Goal: Use online tool/utility: Utilize a website feature to perform a specific function

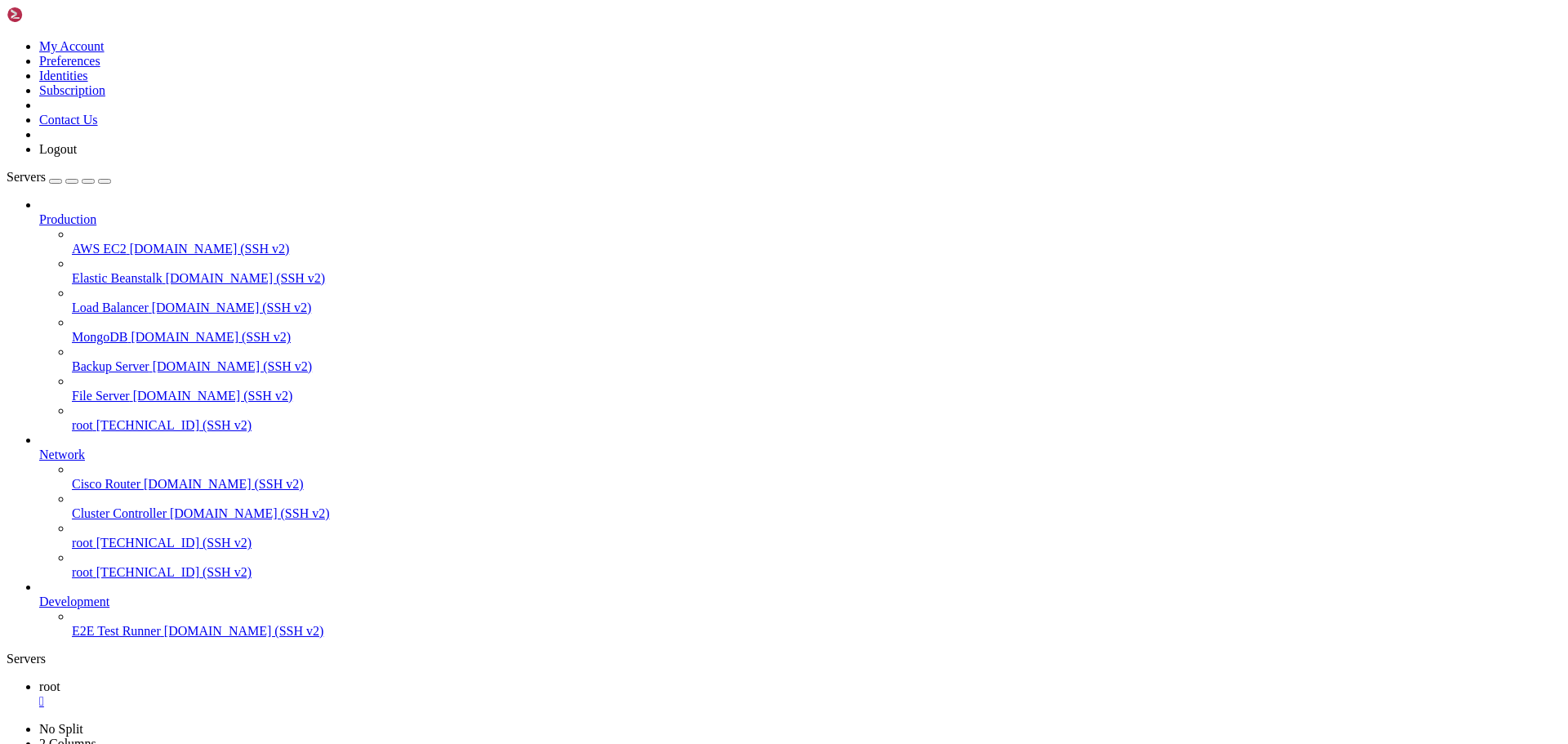
scroll to position [118502, 0]
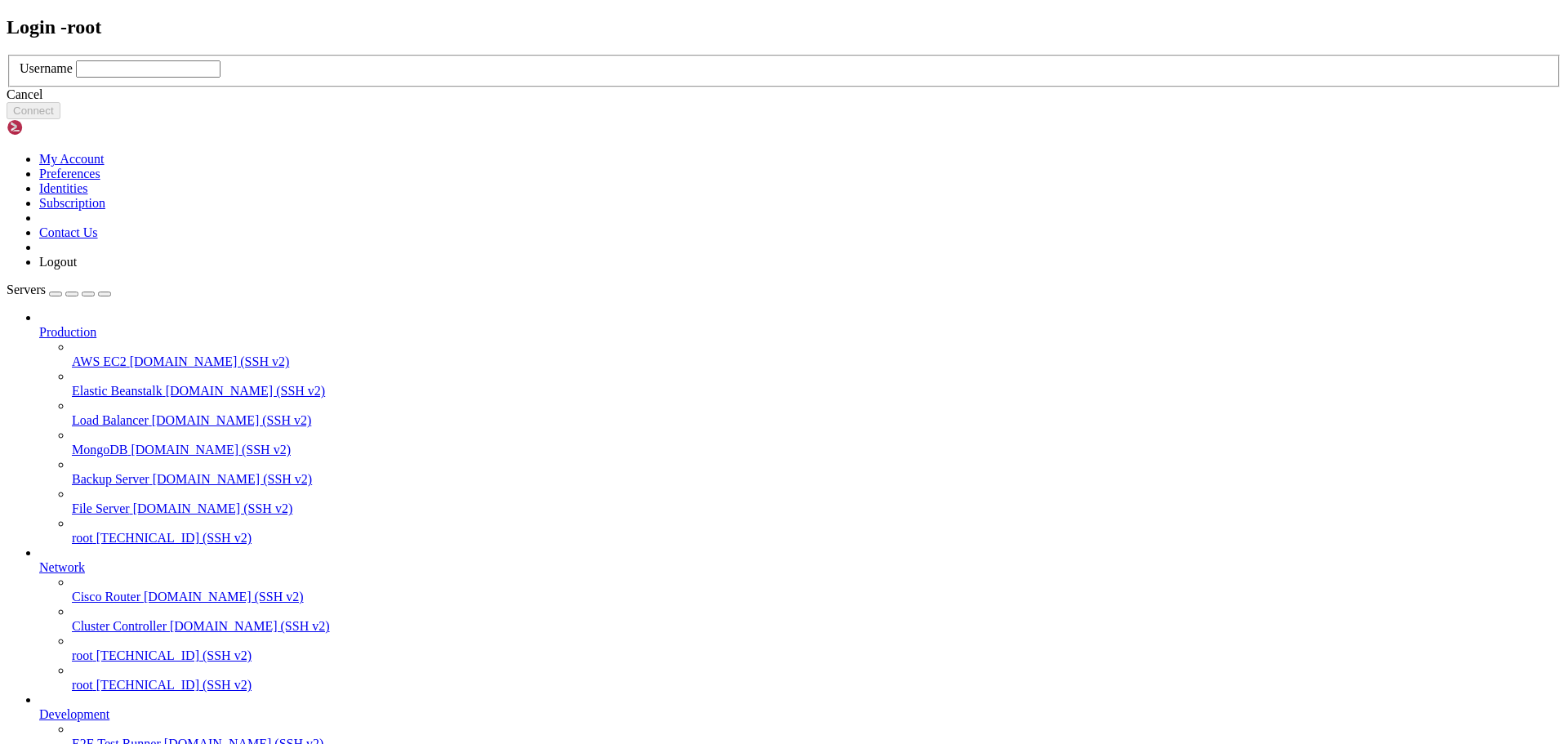
click at [220, 77] on input "text" at bounding box center [147, 68] width 145 height 17
type input "root"
click at [60, 119] on button "Connect" at bounding box center [33, 110] width 54 height 17
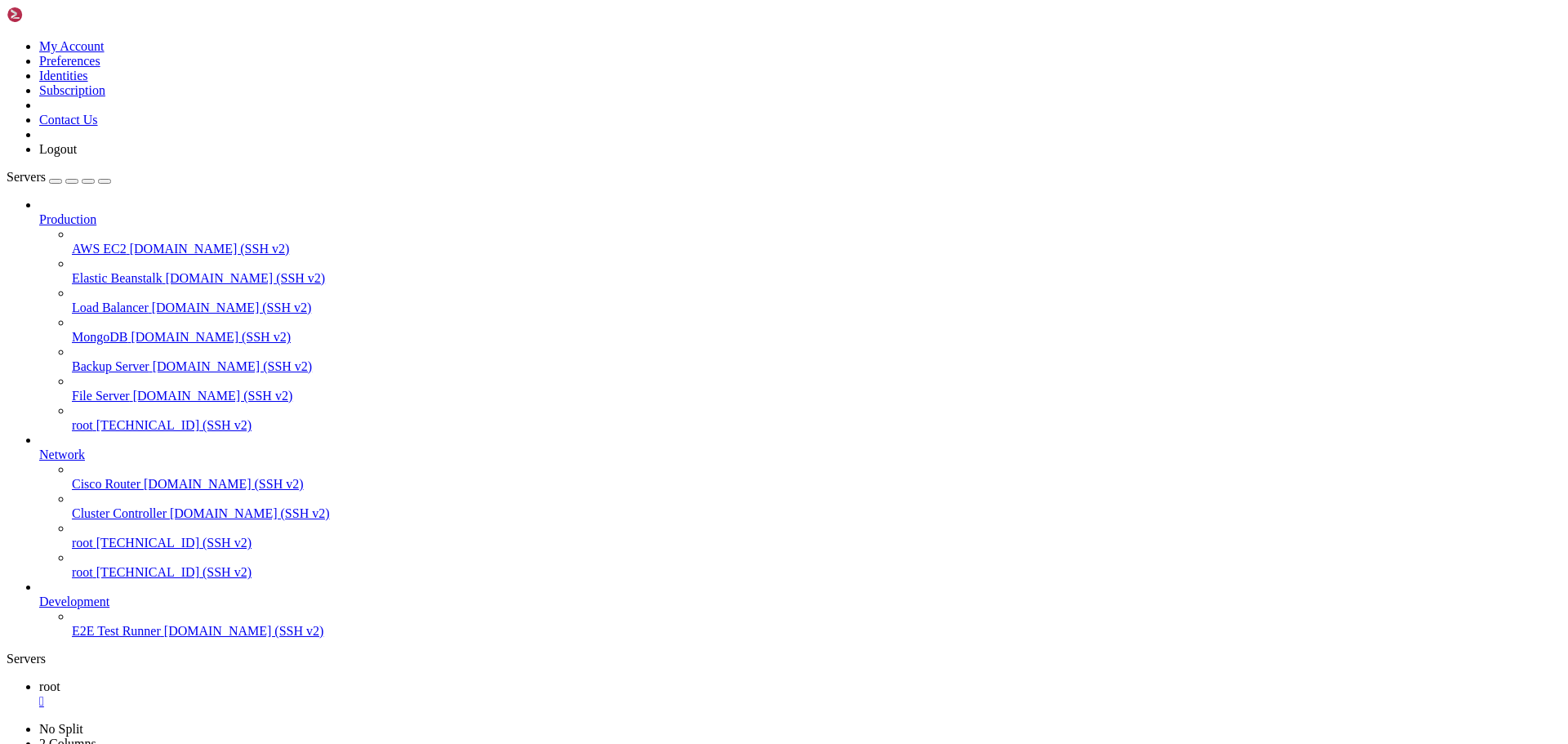
scroll to position [7, 2]
drag, startPoint x: 15, startPoint y: 996, endPoint x: 811, endPoint y: 1289, distance: 848.2
drag, startPoint x: 502, startPoint y: 1523, endPoint x: 12, endPoint y: 1054, distance: 678.3
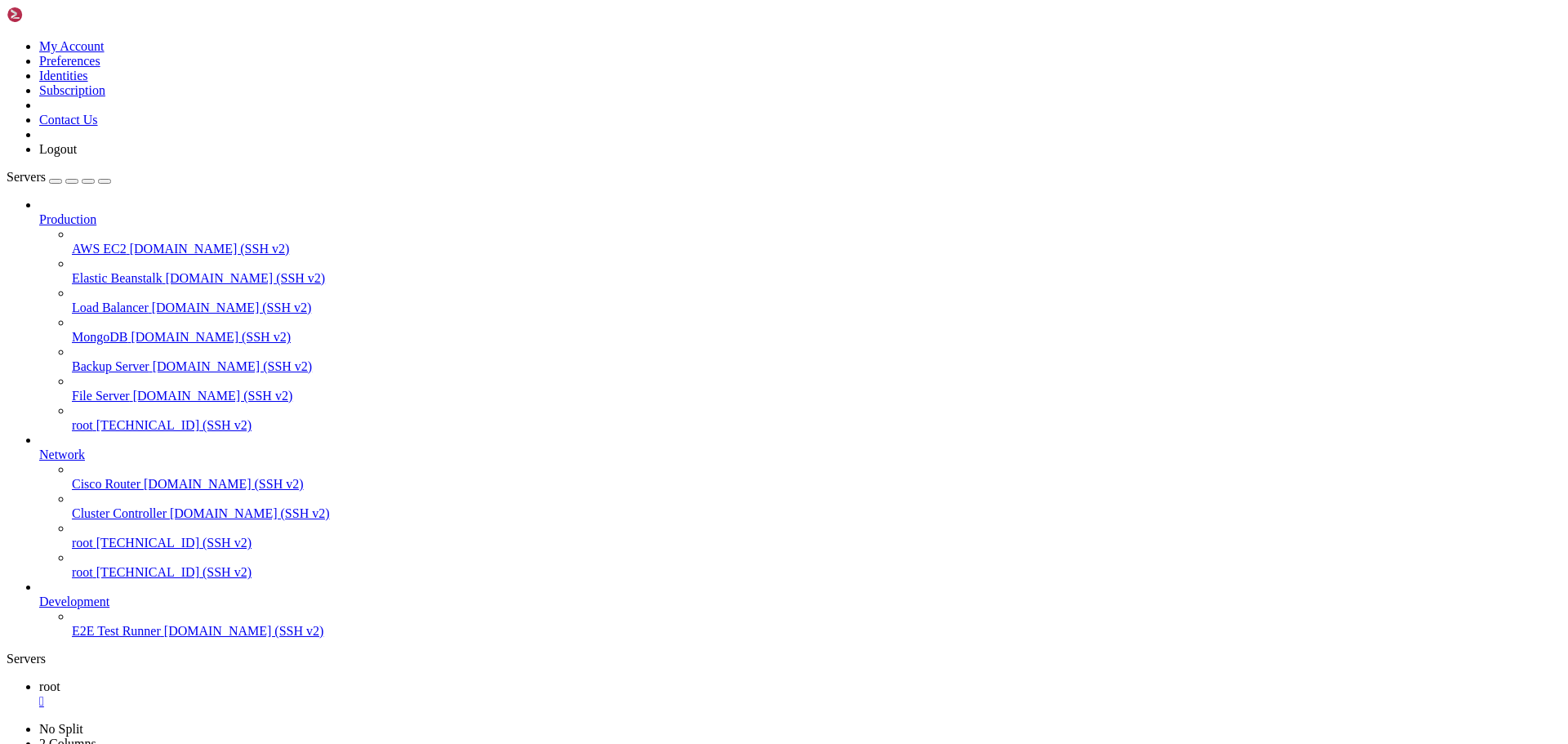
drag, startPoint x: 11, startPoint y: 1038, endPoint x: 187, endPoint y: 1195, distance: 235.8
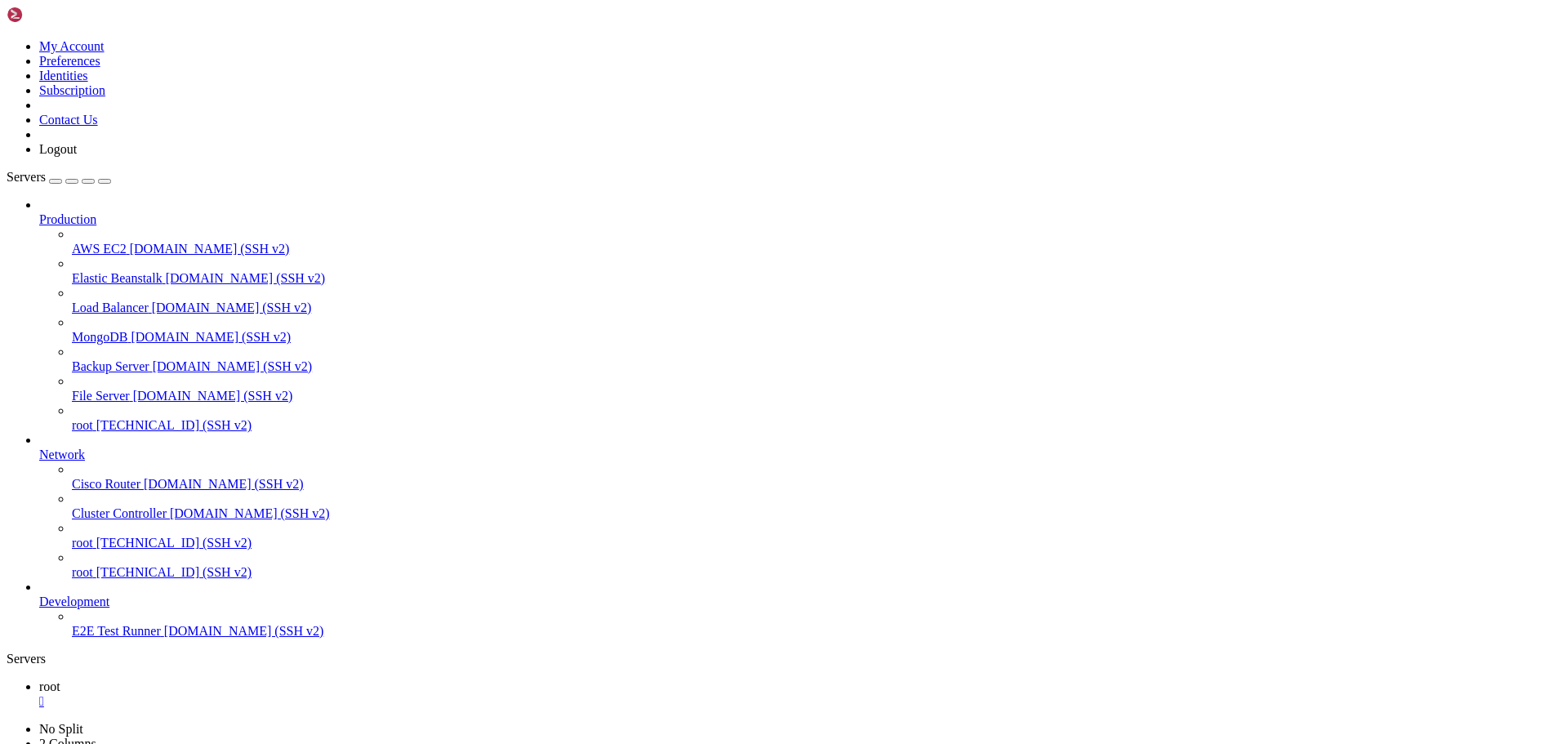
drag, startPoint x: 15, startPoint y: 1032, endPoint x: 963, endPoint y: 1594, distance: 1102.1
copy div "*Loremi:* `... 8007-55-78 74:47:35,753 - DOLO - sit.amet_cons:8223 - --- Adipi …"
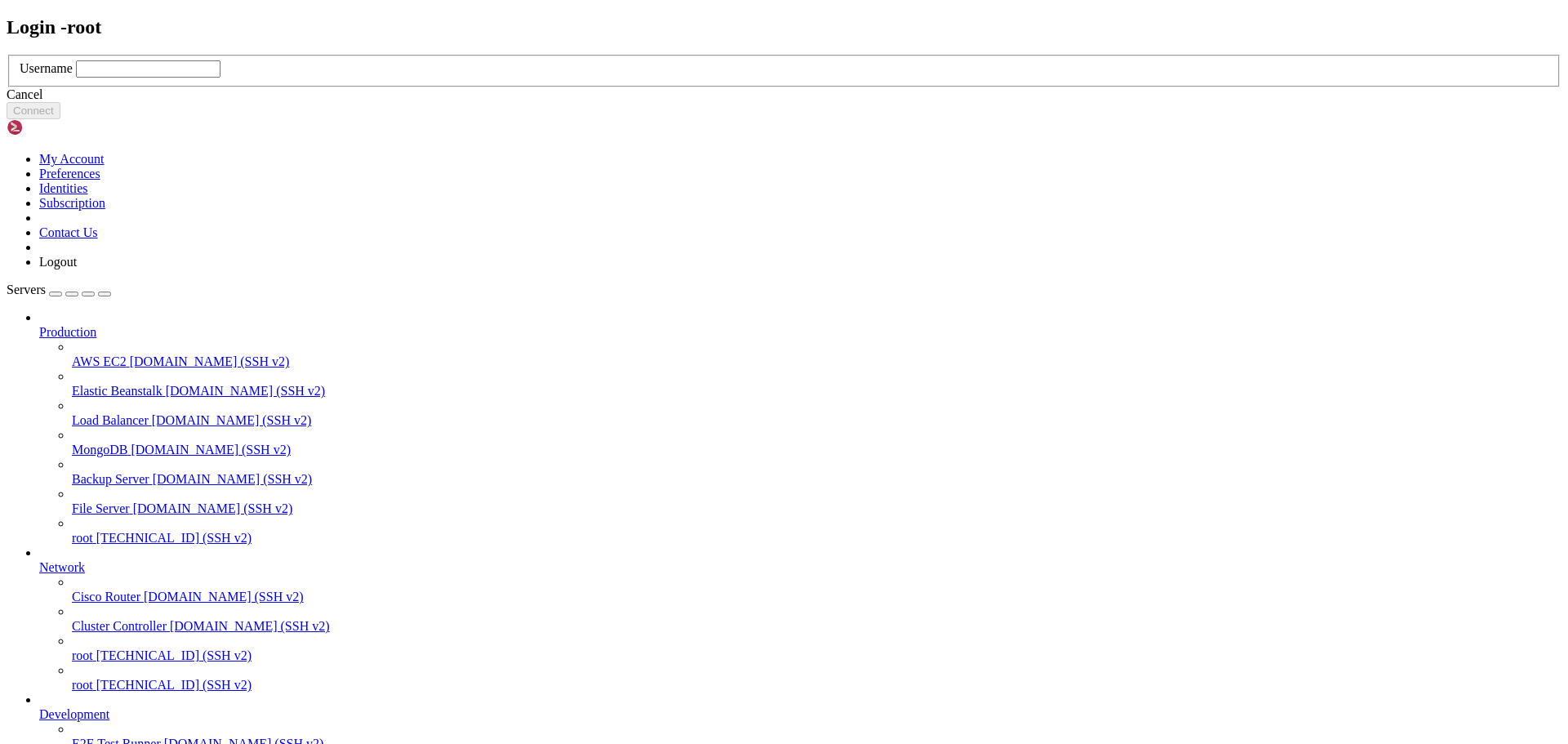
drag, startPoint x: 648, startPoint y: 374, endPoint x: 661, endPoint y: 376, distance: 13.2
click at [220, 77] on input "text" at bounding box center [147, 68] width 145 height 17
type input "root"
click at [60, 119] on button "Connect" at bounding box center [33, 110] width 54 height 17
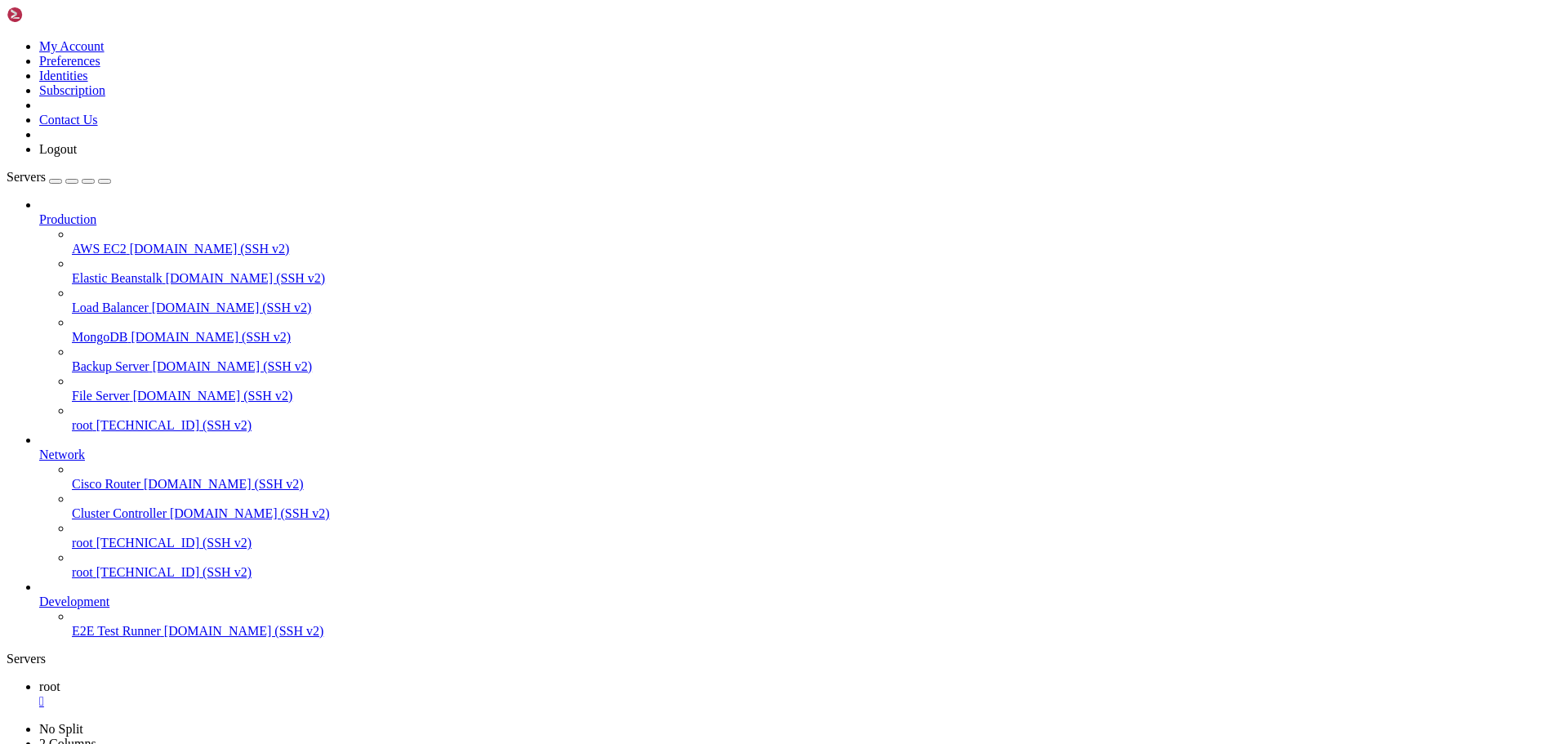
drag, startPoint x: 14, startPoint y: 996, endPoint x: 726, endPoint y: 1273, distance: 764.0
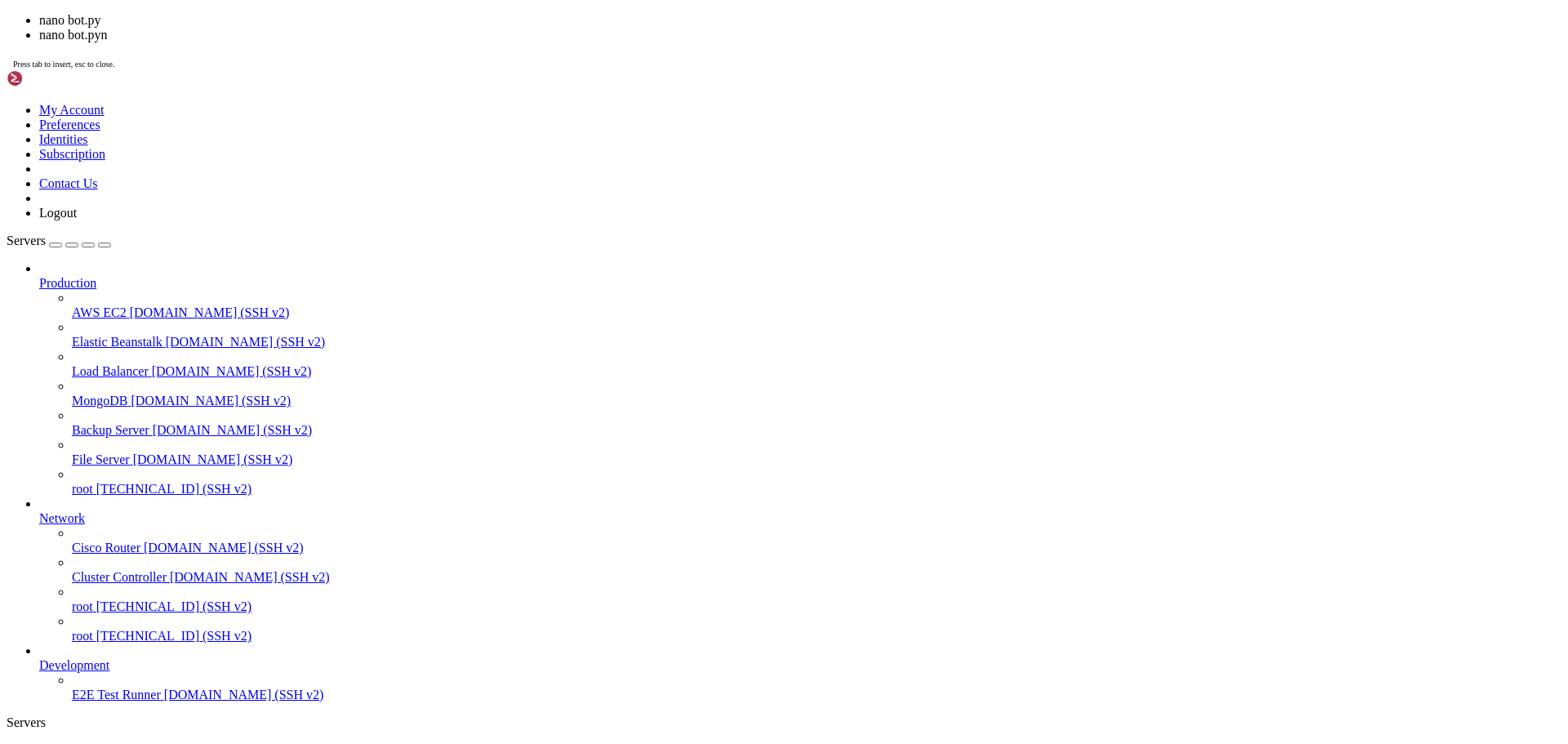
scroll to position [83405, 0]
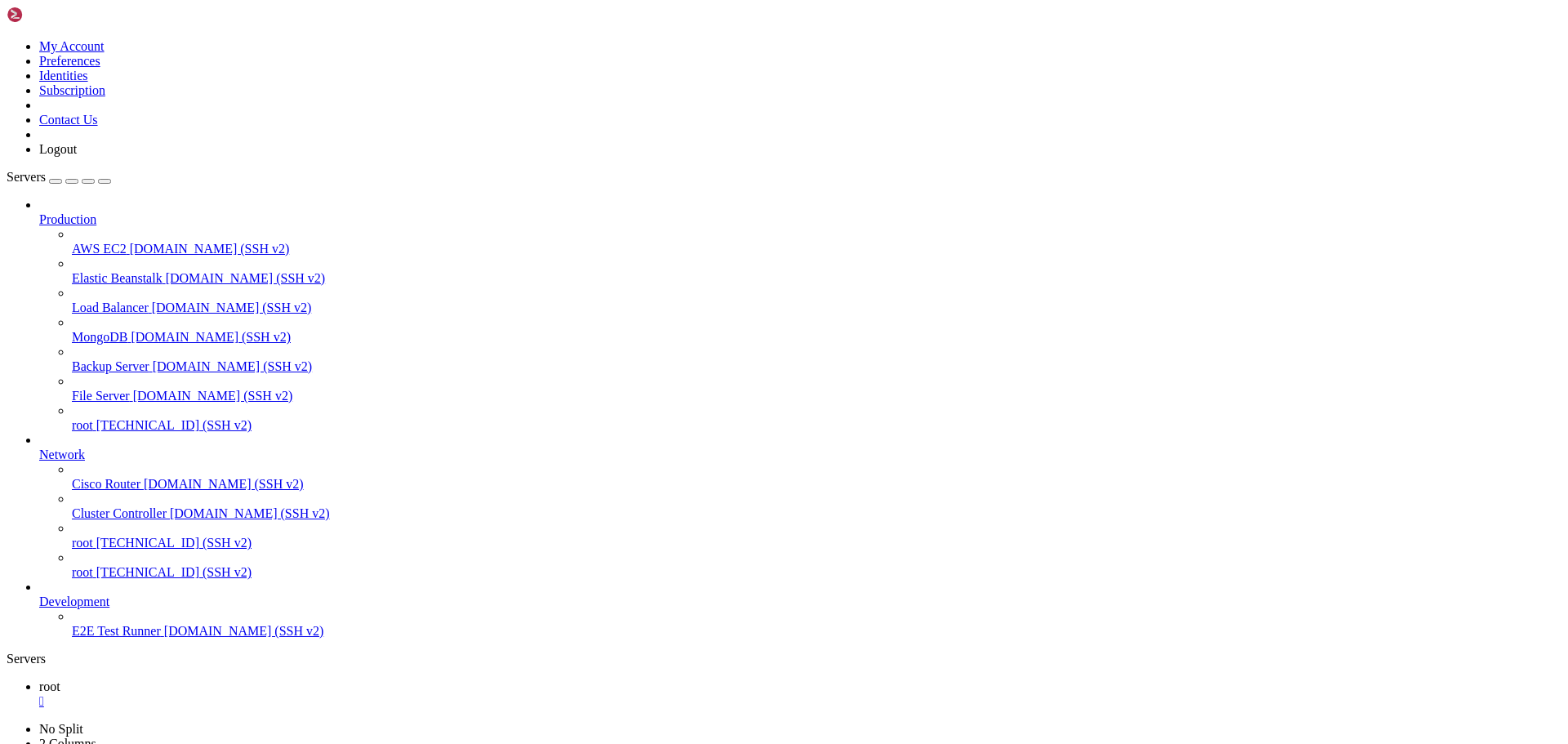
drag, startPoint x: 15, startPoint y: 999, endPoint x: 914, endPoint y: 1277, distance: 941.0
drag, startPoint x: 13, startPoint y: 1453, endPoint x: 1038, endPoint y: 1523, distance: 1027.4
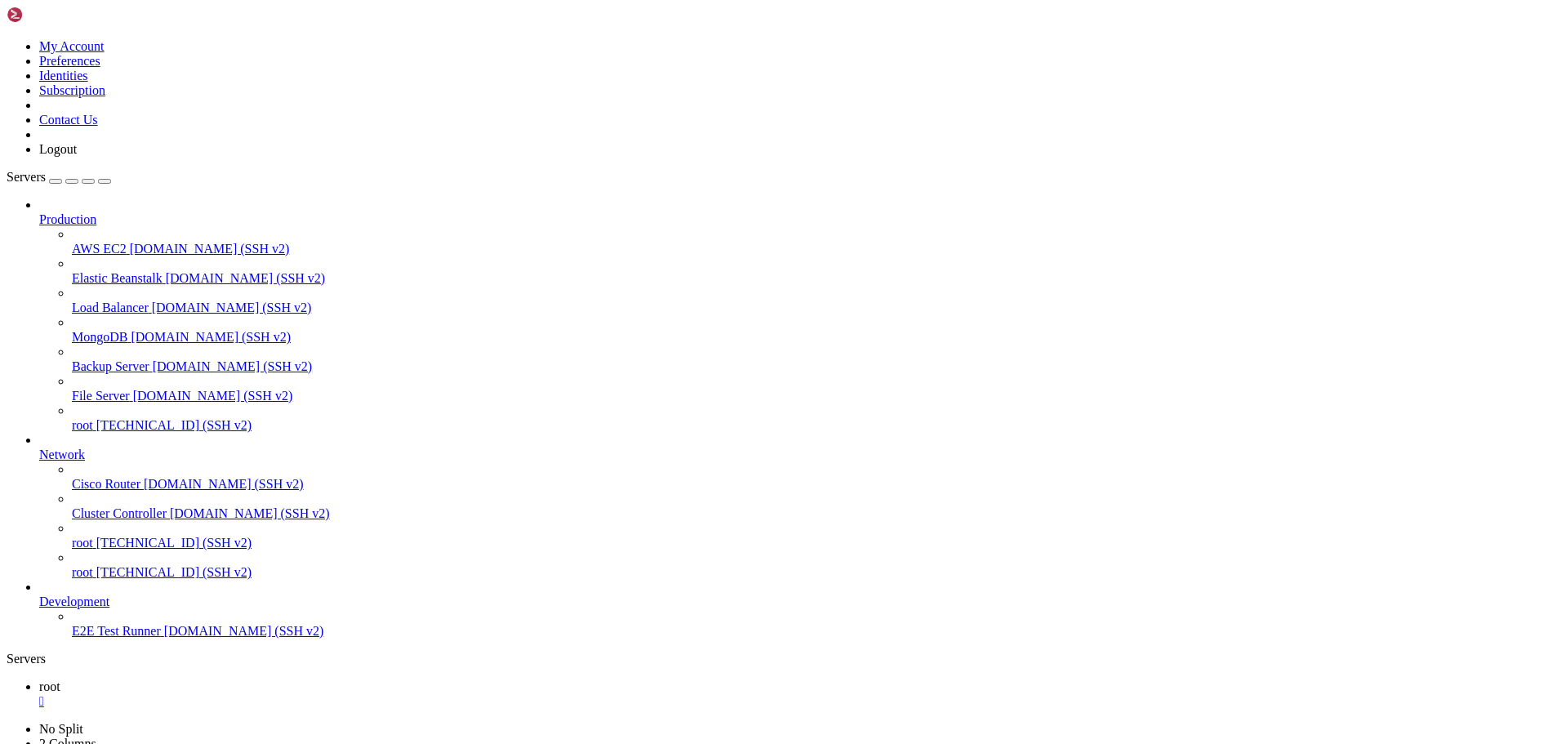
copy div "Lor 86 80:67:92 672010 ipsumd[7182430]: 9036-15-14 33:75:36,883 - SITA - con.ad…"
drag, startPoint x: 762, startPoint y: 1552, endPoint x: 15, endPoint y: 1065, distance: 891.7
copy div ":8590 - --- Lorem #37 --- 5363-56-47 17:02:36,319 - IPSUM - dolorsitametco._adi…"
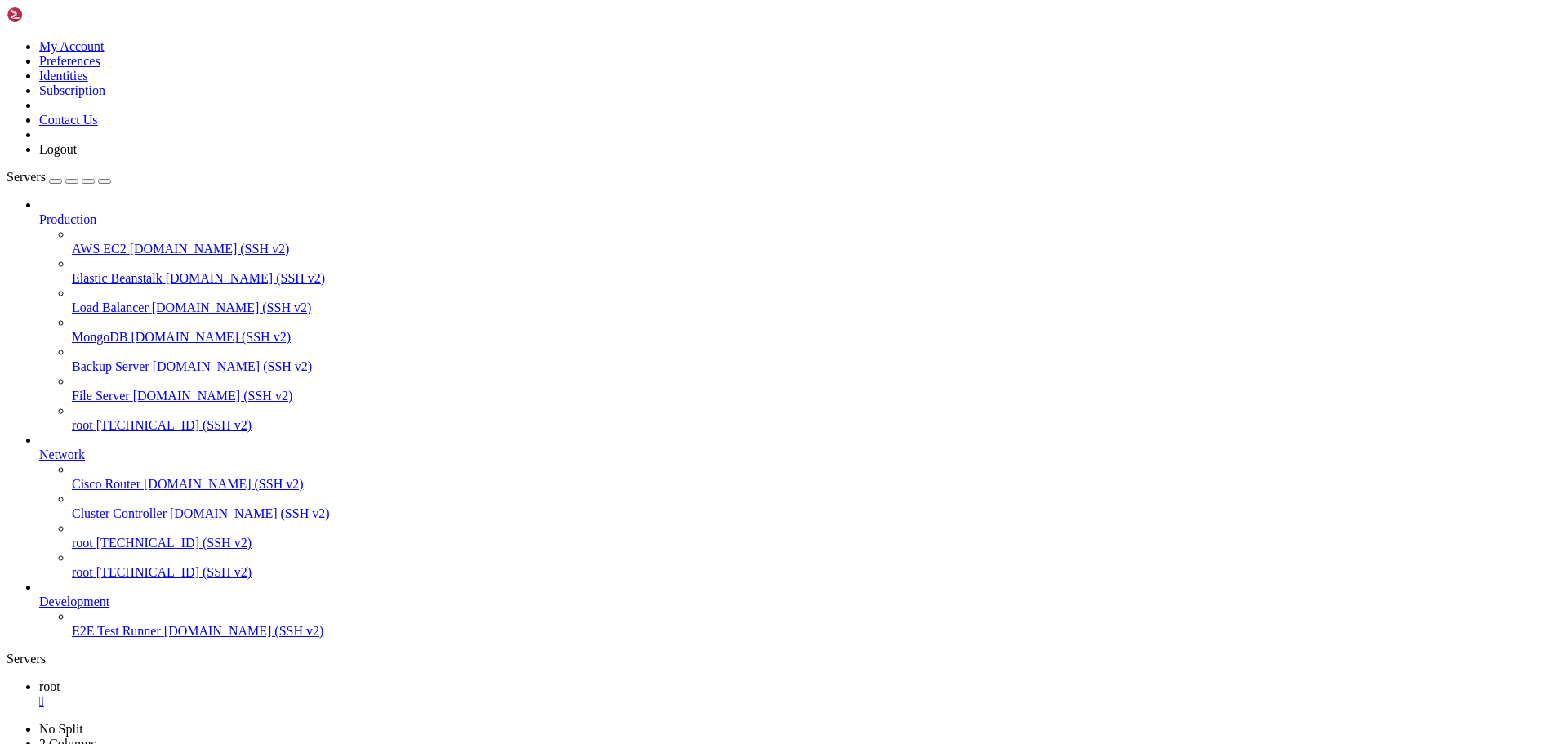
scroll to position [147840, 0]
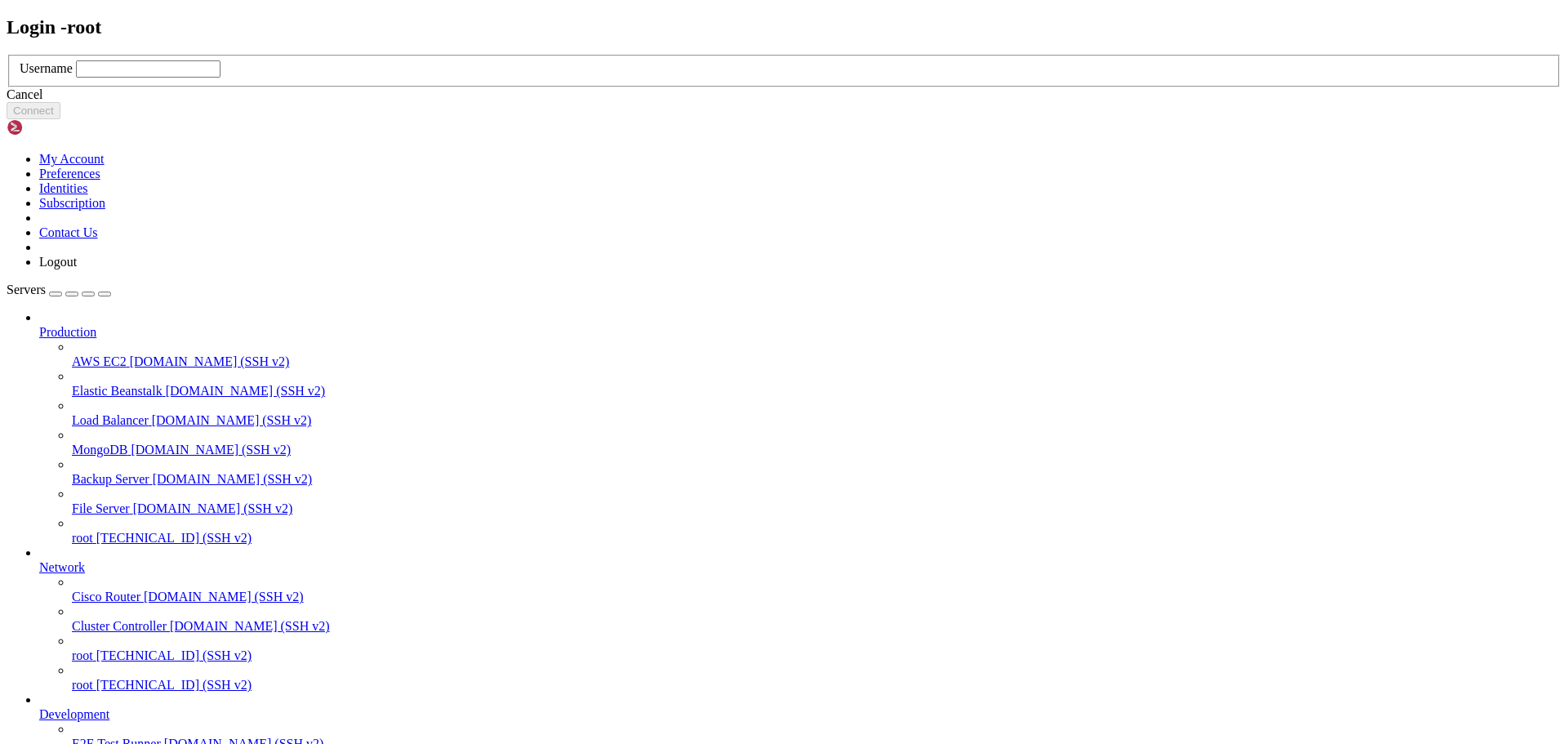
click at [220, 77] on input "text" at bounding box center [147, 68] width 145 height 17
type input "root"
click at [60, 119] on button "Connect" at bounding box center [33, 110] width 54 height 17
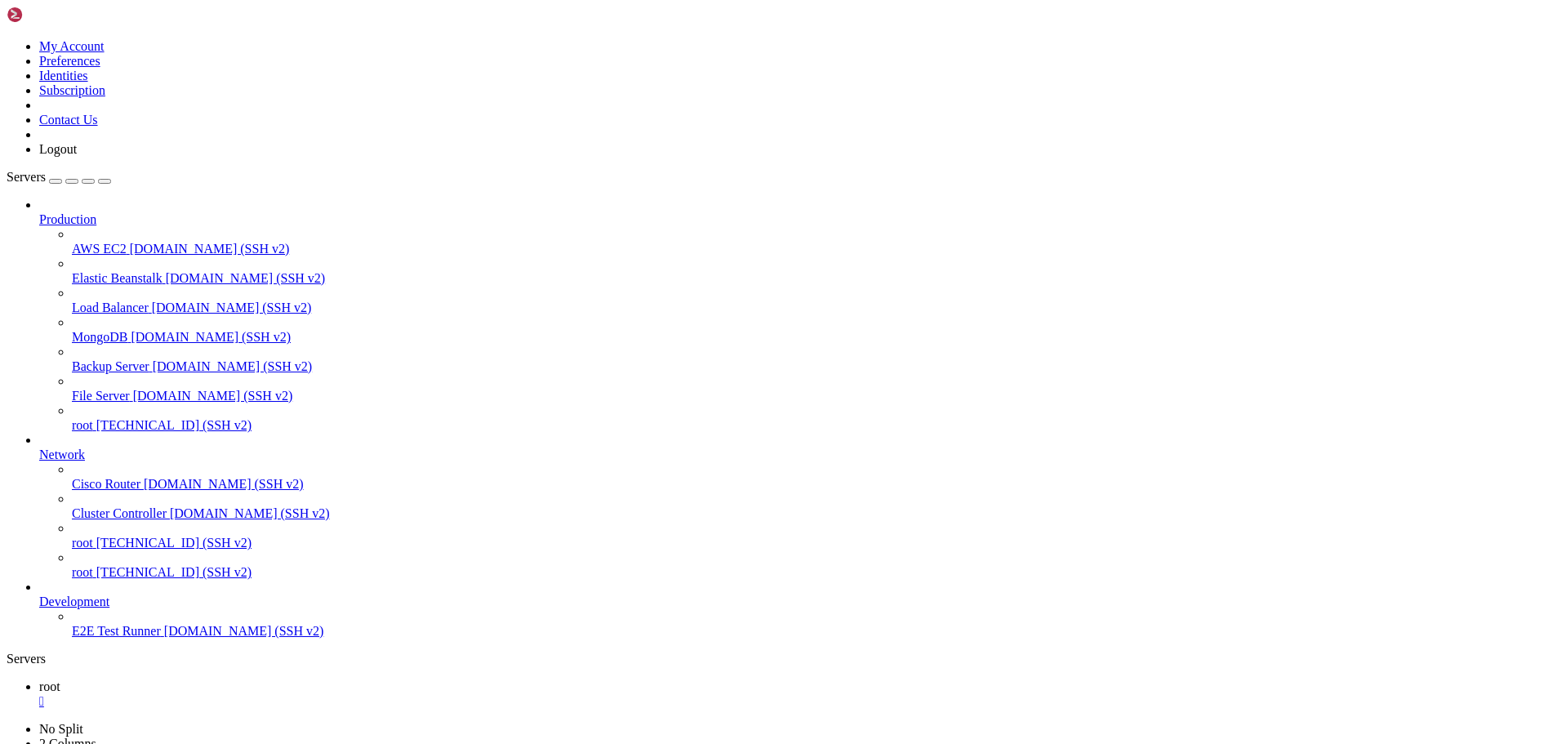
scroll to position [7, 2]
drag, startPoint x: 15, startPoint y: 1000, endPoint x: 730, endPoint y: 1272, distance: 765.0
